Goal: Check status: Check status

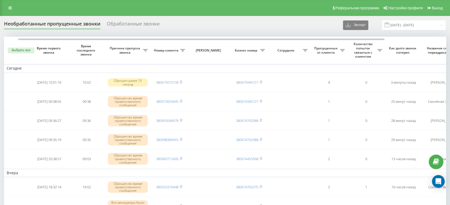
scroll to position [0, 17]
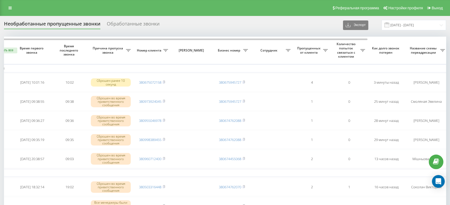
drag, startPoint x: 100, startPoint y: 15, endPoint x: 88, endPoint y: 15, distance: 12.2
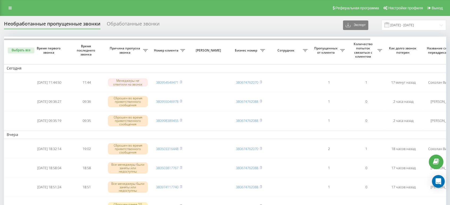
drag, startPoint x: 245, startPoint y: 15, endPoint x: 222, endPoint y: 20, distance: 23.6
drag, startPoint x: 222, startPoint y: 20, endPoint x: 137, endPoint y: 21, distance: 85.2
click at [218, 21] on div "Необработанные пропущенные звонки Обработанные звонки Экспорт .csv .xlsx 20.08.…" at bounding box center [225, 25] width 442 height 10
drag, startPoint x: 139, startPoint y: 11, endPoint x: 135, endPoint y: 10, distance: 3.7
drag, startPoint x: 135, startPoint y: 10, endPoint x: 50, endPoint y: 8, distance: 84.9
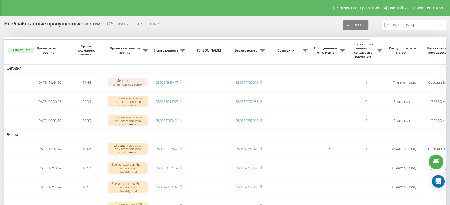
drag, startPoint x: 50, startPoint y: 8, endPoint x: 32, endPoint y: 8, distance: 18.4
click at [34, 8] on div "Реферальная программа Настройки профиля Выход" at bounding box center [225, 8] width 450 height 16
drag, startPoint x: 27, startPoint y: 8, endPoint x: 24, endPoint y: 8, distance: 3.7
click at [24, 8] on div "Реферальная программа Настройки профиля Выход" at bounding box center [225, 8] width 450 height 16
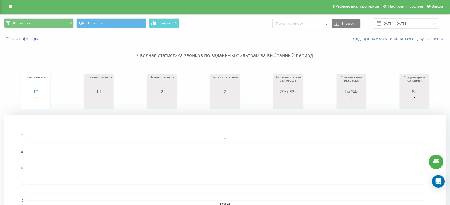
click at [381, 24] on span at bounding box center [378, 23] width 5 height 5
click at [402, 19] on input "19.09.2025 - 19.09.2025" at bounding box center [405, 23] width 64 height 10
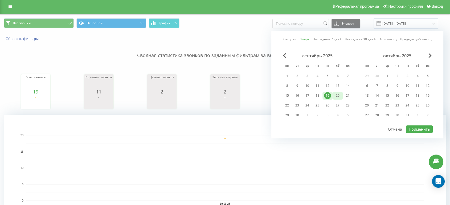
click at [339, 93] on div "20" at bounding box center [337, 95] width 7 height 7
click at [416, 129] on button "Применить" at bounding box center [419, 130] width 27 height 8
type input "20.09.2025 - 20.09.2025"
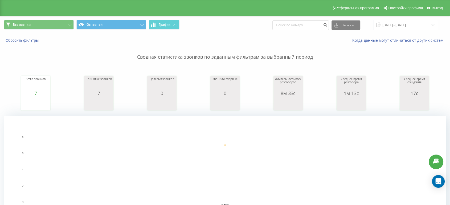
scroll to position [182, 0]
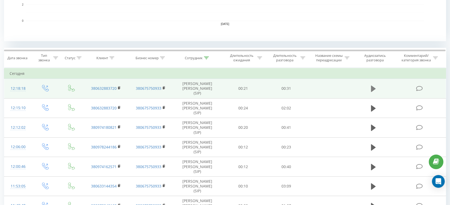
click at [369, 89] on button at bounding box center [373, 89] width 8 height 8
